Goal: Task Accomplishment & Management: Use online tool/utility

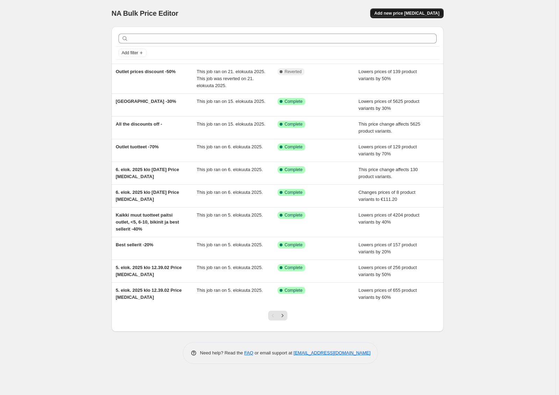
click at [420, 14] on span "Add new price [MEDICAL_DATA]" at bounding box center [406, 13] width 65 height 6
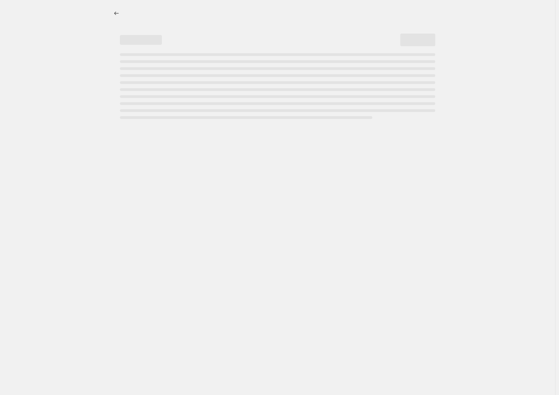
select select "percentage"
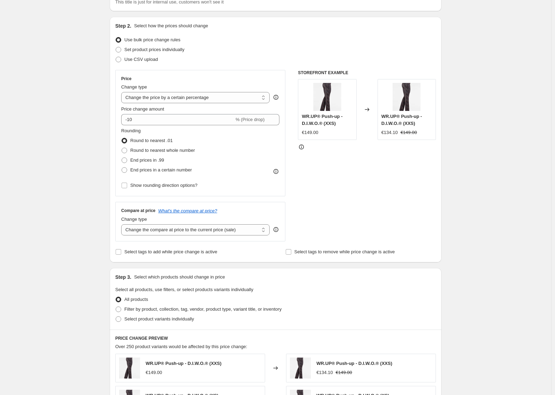
scroll to position [70, 0]
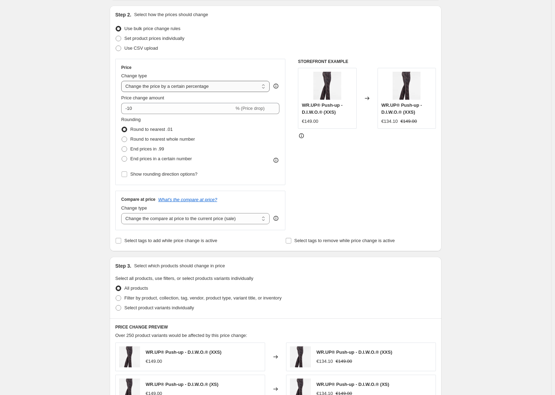
click at [190, 89] on select "Change the price to a certain amount Change the price by a certain amount Chang…" at bounding box center [195, 86] width 149 height 11
click at [194, 86] on select "Change the price to a certain amount Change the price by a certain amount Chang…" at bounding box center [195, 86] width 149 height 11
click at [192, 103] on input "-10" at bounding box center [177, 108] width 113 height 11
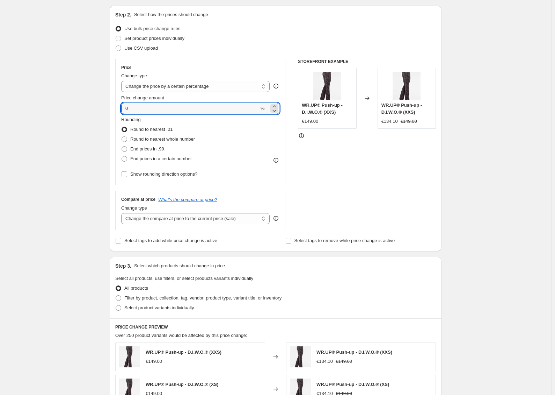
type input "0"
click at [226, 124] on div "Rounding Round to nearest .01 Round to nearest whole number End prices in .99 E…" at bounding box center [200, 140] width 158 height 48
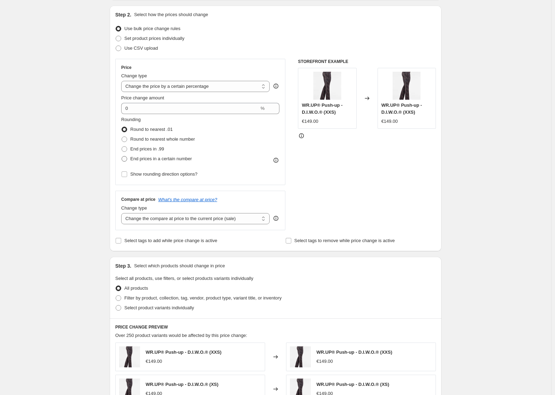
click at [177, 161] on span "End prices in a certain number" at bounding box center [161, 158] width 62 height 5
click at [122, 156] on input "End prices in a certain number" at bounding box center [122, 156] width 0 height 0
radio input "true"
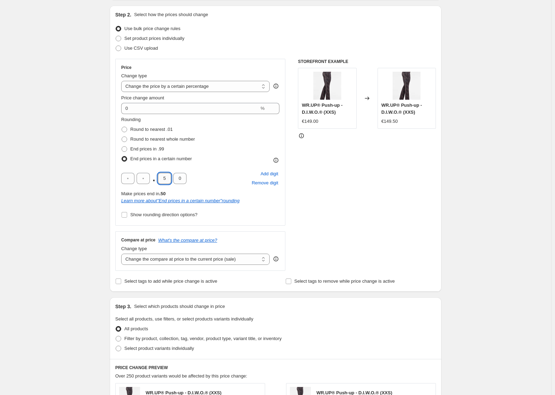
click at [168, 176] on input "5" at bounding box center [164, 178] width 13 height 11
type input "0"
click at [146, 176] on input "text" at bounding box center [143, 178] width 13 height 11
type input "9"
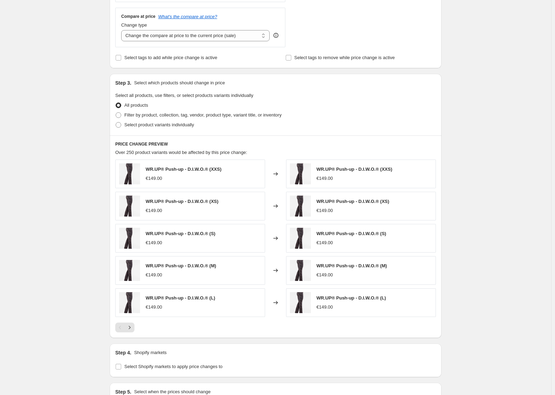
scroll to position [315, 0]
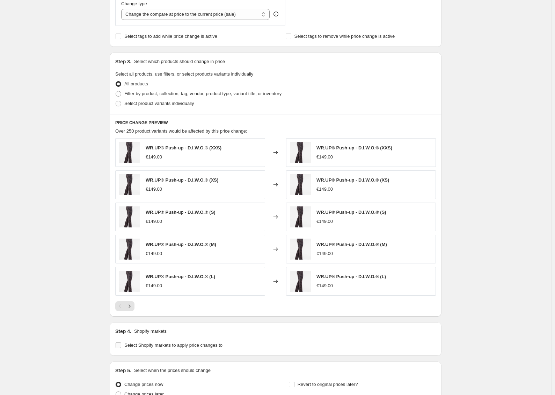
click at [132, 346] on span "Select Shopify markets to apply price changes to" at bounding box center [173, 344] width 98 height 5
click at [121, 346] on input "Select Shopify markets to apply price changes to" at bounding box center [119, 345] width 6 height 6
checkbox input "true"
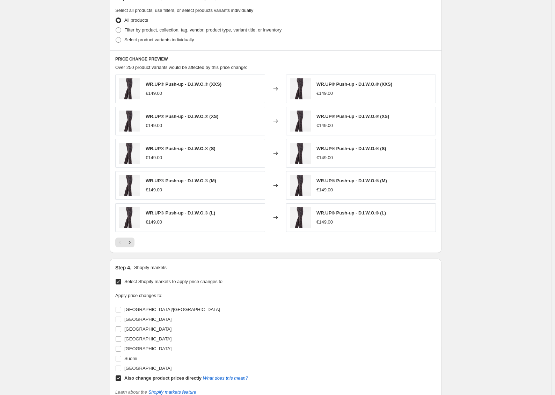
scroll to position [385, 0]
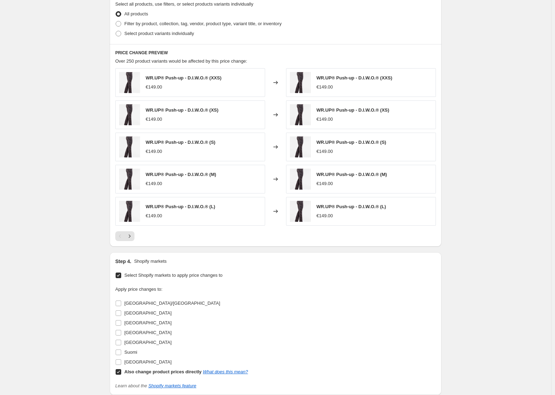
click at [120, 372] on input "Also change product prices directly What does this mean?" at bounding box center [119, 372] width 6 height 6
checkbox input "false"
click at [119, 321] on input "[GEOGRAPHIC_DATA]" at bounding box center [119, 323] width 6 height 6
checkbox input "true"
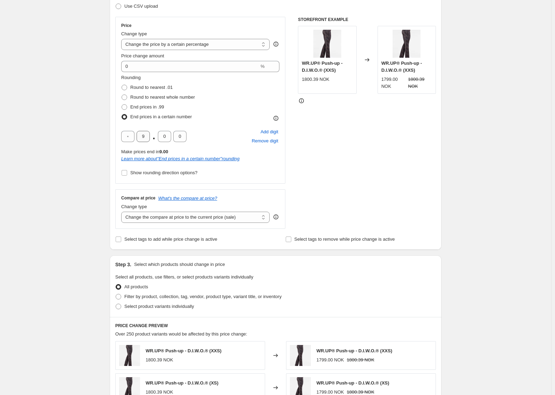
scroll to position [105, 0]
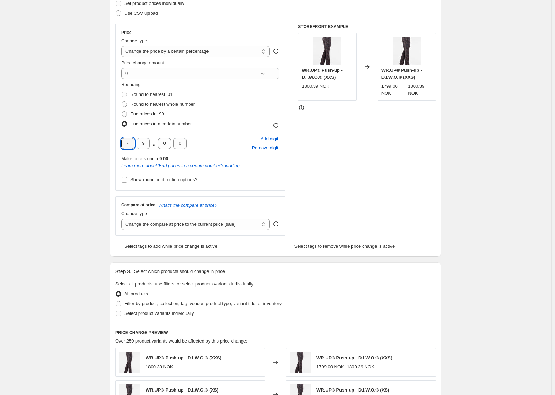
drag, startPoint x: 131, startPoint y: 145, endPoint x: 117, endPoint y: 138, distance: 15.0
click at [117, 138] on div "Price Change type Change the price to a certain amount Change the price by a ce…" at bounding box center [200, 107] width 170 height 167
type input "9"
drag, startPoint x: 148, startPoint y: 144, endPoint x: 140, endPoint y: 144, distance: 7.7
click at [140, 144] on input "9" at bounding box center [143, 143] width 13 height 11
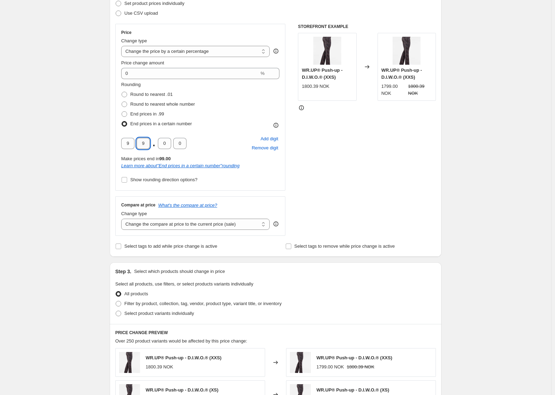
type input "0"
click at [320, 169] on div "STOREFRONT EXAMPLE WR.UP® Push-up - D.I.W.O.® (XXS) 1800.39 NOK Changed to WR.U…" at bounding box center [367, 130] width 138 height 212
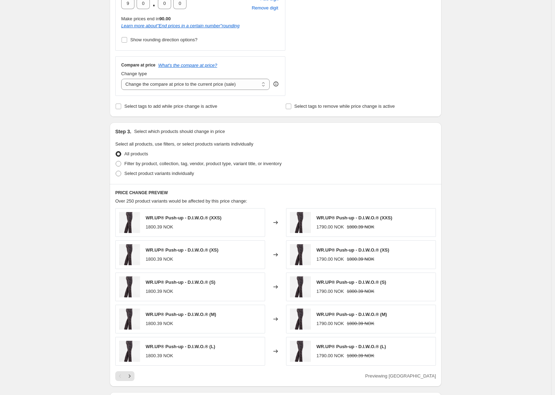
scroll to position [350, 0]
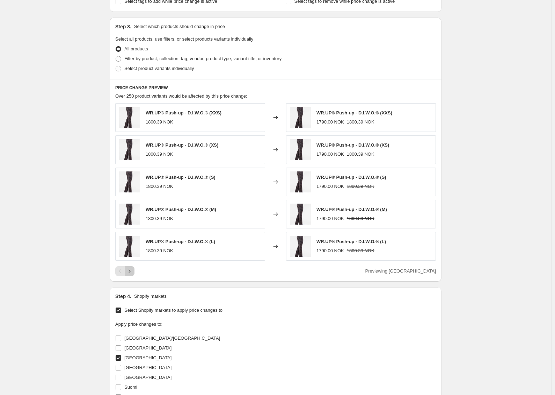
click at [133, 270] on icon "Next" at bounding box center [129, 270] width 7 height 7
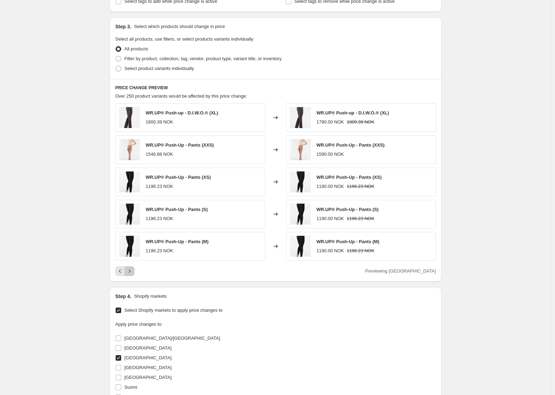
click at [133, 272] on icon "Next" at bounding box center [129, 270] width 7 height 7
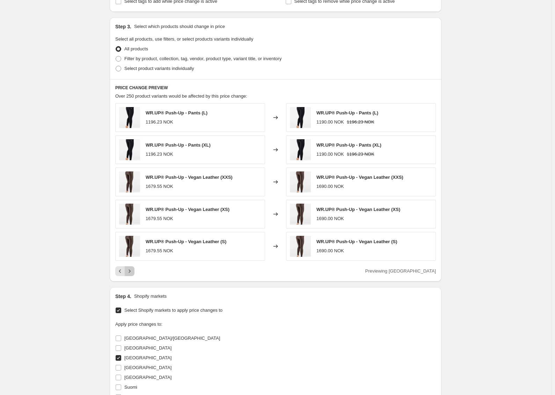
click at [133, 270] on icon "Next" at bounding box center [129, 270] width 7 height 7
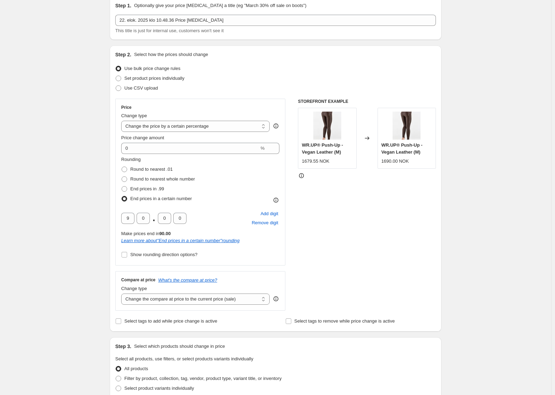
scroll to position [37, 0]
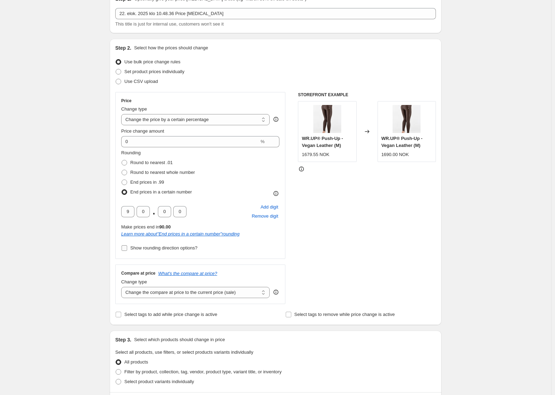
click at [136, 251] on label "Show rounding direction options?" at bounding box center [159, 248] width 76 height 10
click at [127, 251] on input "Show rounding direction options?" at bounding box center [125, 248] width 6 height 6
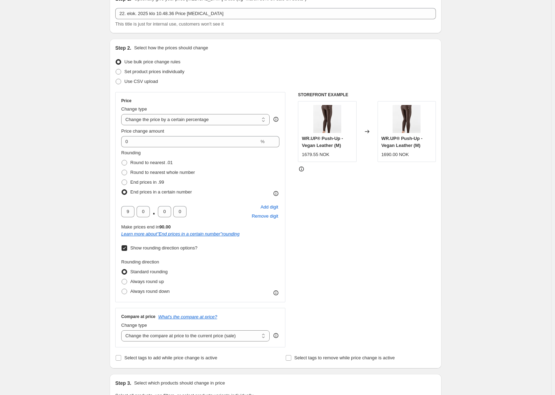
click at [138, 248] on span "Show rounding direction options?" at bounding box center [163, 247] width 67 height 5
click at [127, 248] on input "Show rounding direction options?" at bounding box center [125, 248] width 6 height 6
checkbox input "false"
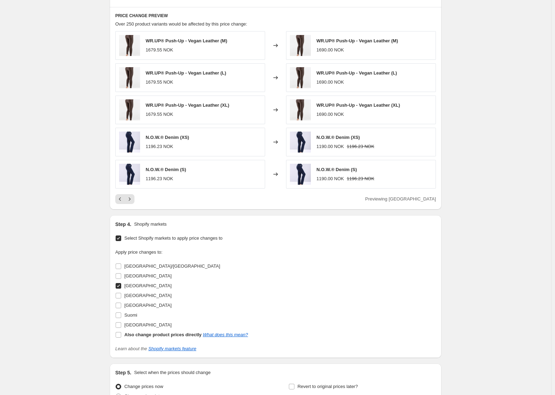
scroll to position [491, 0]
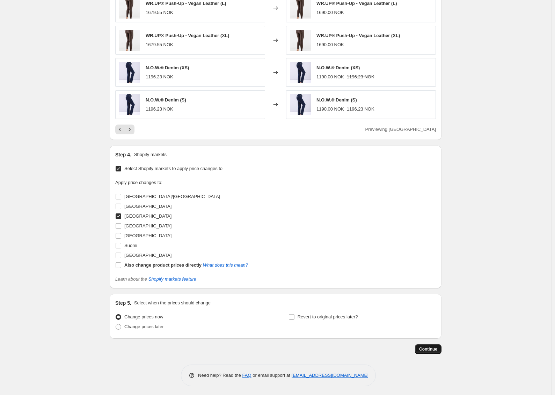
click at [430, 346] on span "Continue" at bounding box center [429, 349] width 18 height 6
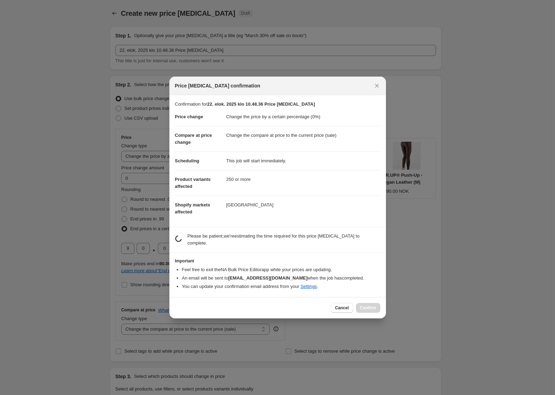
scroll to position [0, 0]
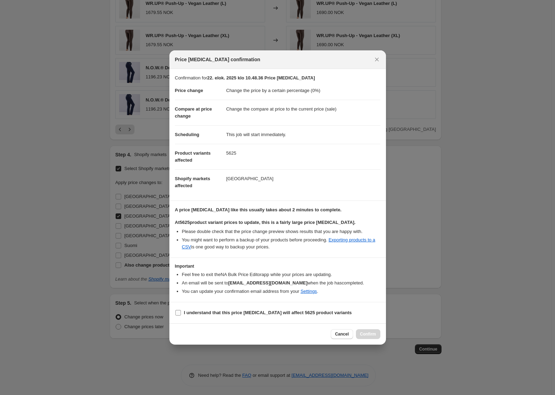
click at [208, 310] on b "I understand that this price [MEDICAL_DATA] will affect 5625 product variants" at bounding box center [268, 312] width 168 height 5
click at [181, 310] on input "I understand that this price [MEDICAL_DATA] will affect 5625 product variants" at bounding box center [178, 313] width 6 height 6
checkbox input "true"
click at [371, 338] on div "Cancel Confirm" at bounding box center [278, 333] width 217 height 21
click at [372, 337] on button "Confirm" at bounding box center [368, 334] width 24 height 10
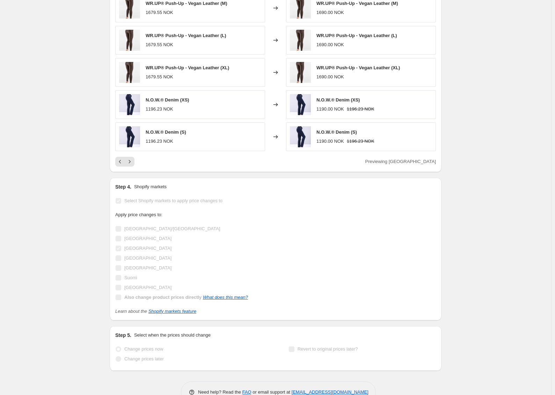
scroll to position [404, 0]
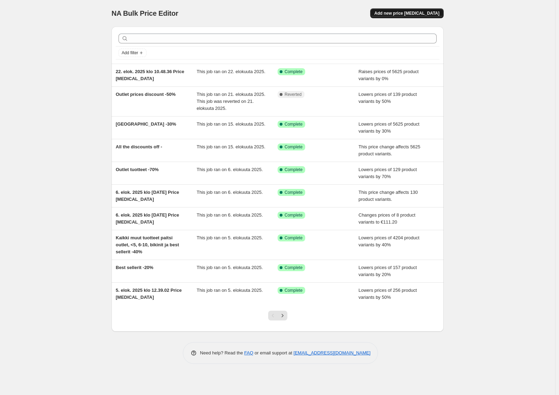
click at [408, 16] on button "Add new price [MEDICAL_DATA]" at bounding box center [406, 13] width 73 height 10
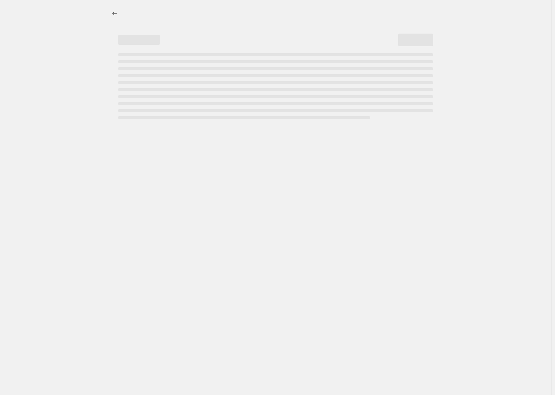
select select "percentage"
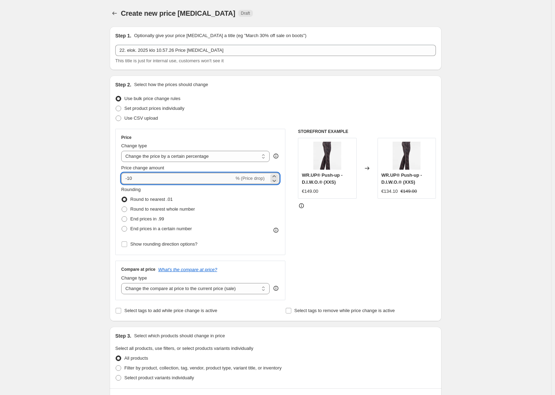
click at [163, 179] on input "-10" at bounding box center [177, 178] width 113 height 11
type input "10"
click at [77, 167] on div "Create new price change job. This page is ready Create new price change job Dra…" at bounding box center [276, 369] width 552 height 738
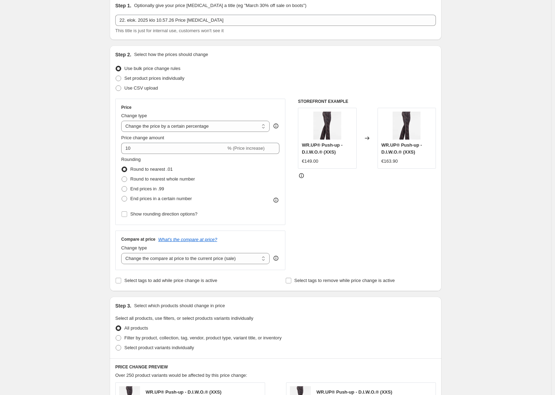
scroll to position [70, 0]
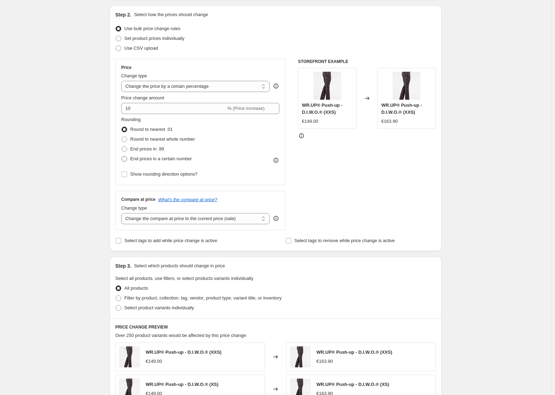
click at [155, 162] on label "End prices in a certain number" at bounding box center [156, 159] width 71 height 10
click at [122, 156] on input "End prices in a certain number" at bounding box center [122, 156] width 0 height 0
radio input "true"
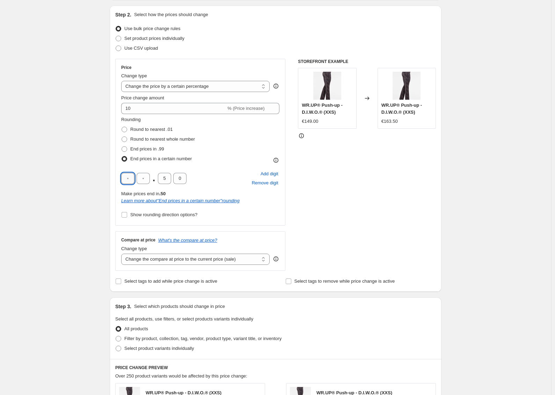
click at [130, 176] on input "text" at bounding box center [127, 178] width 13 height 11
type input "9"
type input "0"
click at [163, 178] on input "5" at bounding box center [164, 178] width 13 height 11
type input "0"
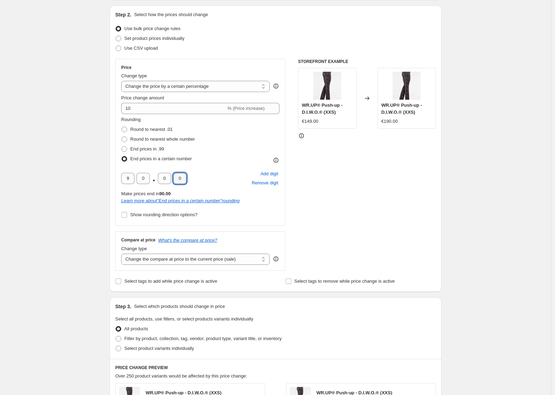
click at [99, 186] on div "Create new price change job. This page is ready Create new price change job Dra…" at bounding box center [276, 319] width 552 height 779
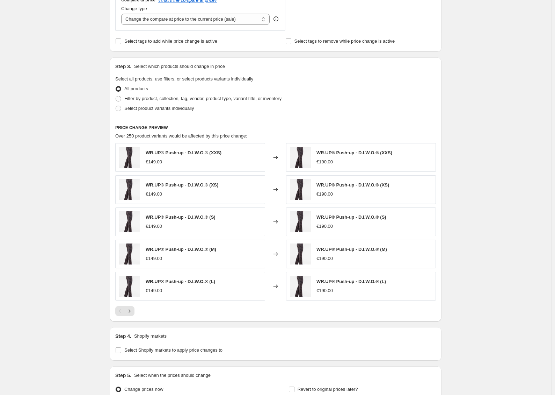
scroll to position [350, 0]
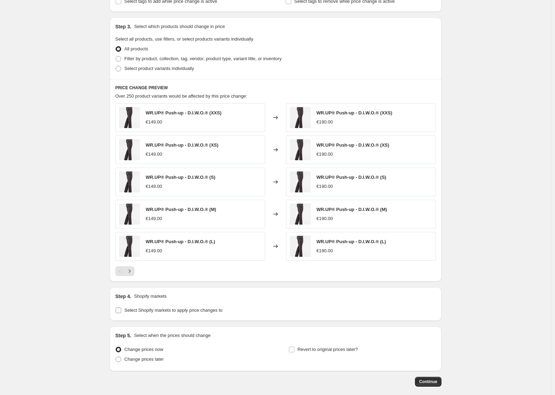
click at [153, 311] on span "Select Shopify markets to apply price changes to" at bounding box center [173, 309] width 98 height 5
click at [121, 311] on input "Select Shopify markets to apply price changes to" at bounding box center [119, 310] width 6 height 6
checkbox input "true"
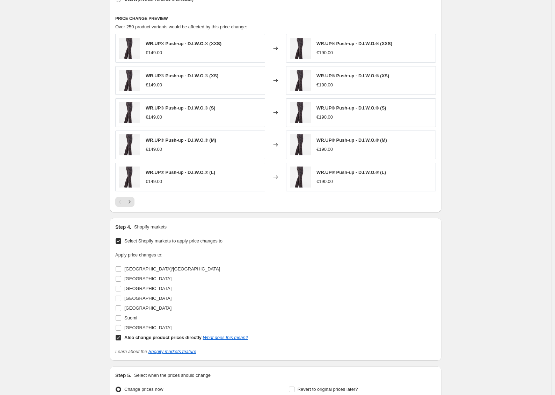
scroll to position [420, 0]
click at [121, 288] on input "[GEOGRAPHIC_DATA]" at bounding box center [119, 288] width 6 height 6
checkbox input "true"
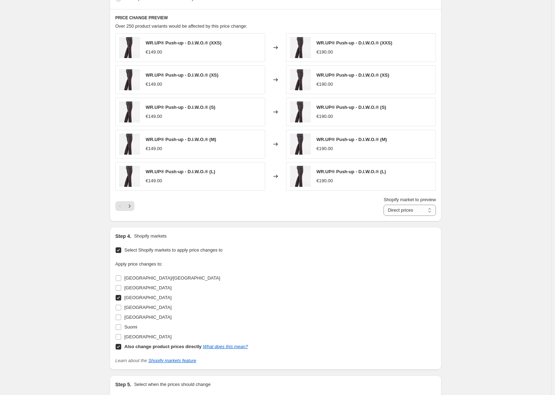
click at [121, 347] on input "Also change product prices directly What does this mean?" at bounding box center [119, 347] width 6 height 6
checkbox input "false"
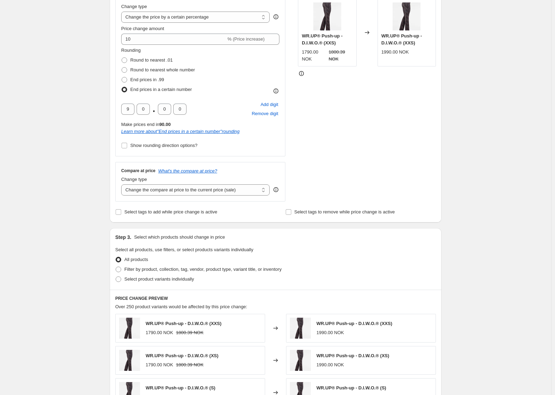
scroll to position [105, 0]
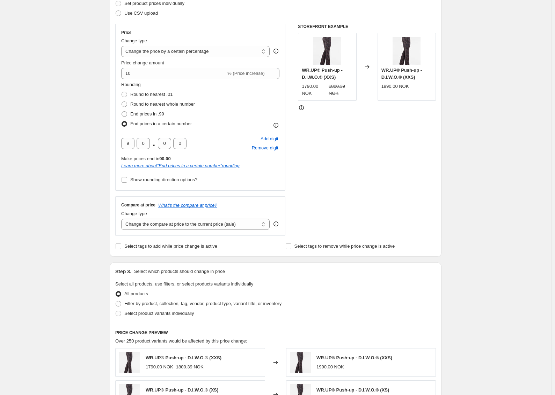
click at [137, 79] on div "Price Change type Change the price to a certain amount Change the price by a ce…" at bounding box center [200, 107] width 158 height 155
click at [137, 77] on input "10" at bounding box center [173, 73] width 105 height 11
type input "15"
click at [88, 91] on div "Create new price change job. This page is ready Create new price change job Dra…" at bounding box center [276, 339] width 552 height 888
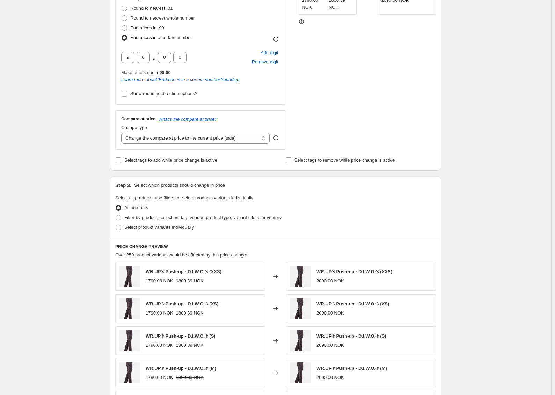
scroll to position [177, 0]
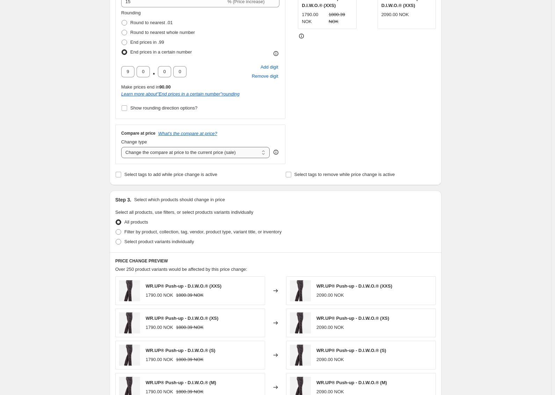
click at [195, 153] on select "Change the compare at price to the current price (sale) Change the compare at p…" at bounding box center [195, 152] width 149 height 11
click at [123, 147] on select "Change the compare at price to the current price (sale) Change the compare at p…" at bounding box center [195, 152] width 149 height 11
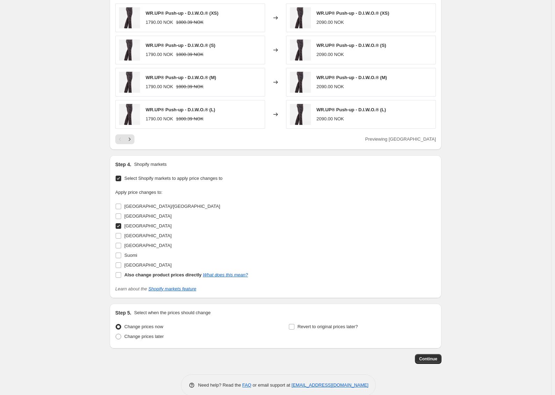
scroll to position [491, 0]
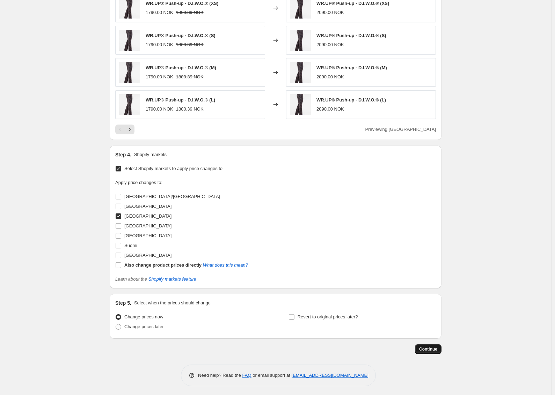
click at [426, 346] on span "Continue" at bounding box center [429, 349] width 18 height 6
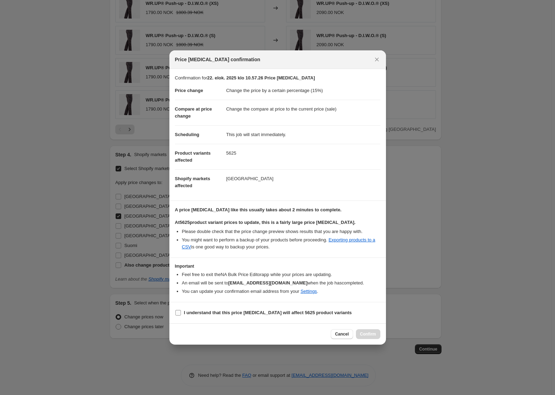
click at [237, 311] on b "I understand that this price [MEDICAL_DATA] will affect 5625 product variants" at bounding box center [268, 312] width 168 height 5
click at [181, 311] on input "I understand that this price [MEDICAL_DATA] will affect 5625 product variants" at bounding box center [178, 313] width 6 height 6
checkbox input "true"
click at [365, 330] on button "Confirm" at bounding box center [368, 334] width 24 height 10
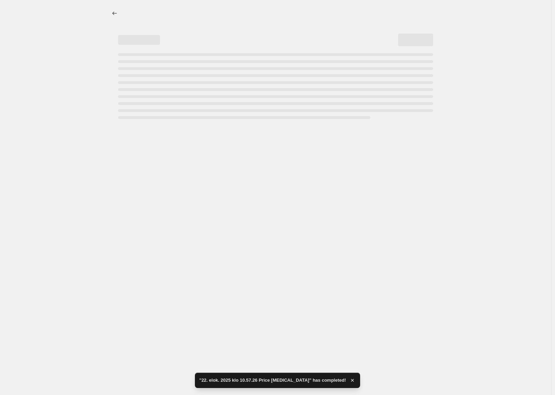
select select "percentage"
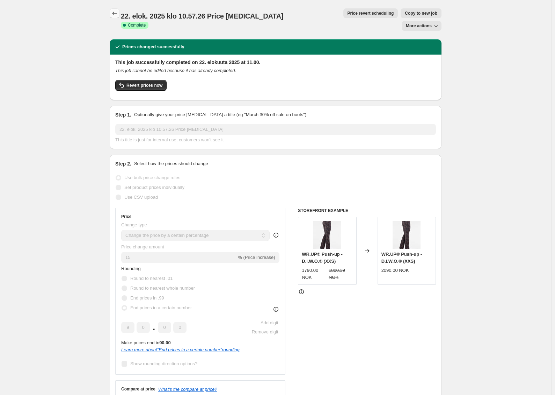
click at [114, 13] on icon "Price change jobs" at bounding box center [114, 13] width 7 height 7
